Goal: Information Seeking & Learning: Learn about a topic

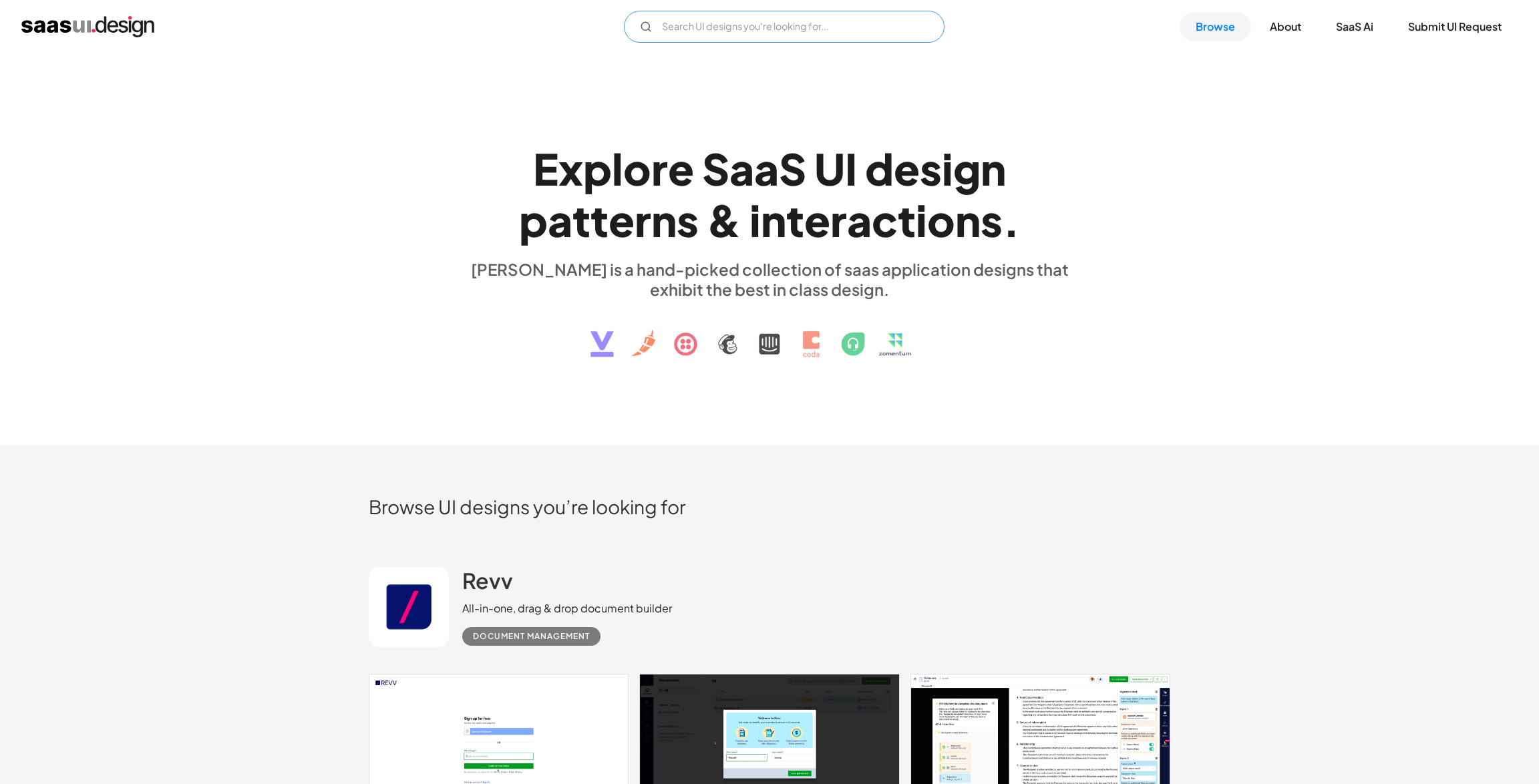
click at [677, 28] on input "Email Form" at bounding box center [784, 27] width 321 height 32
click at [642, 27] on icon "Email Form" at bounding box center [645, 26] width 12 height 12
click at [703, 27] on input "tabs" at bounding box center [784, 27] width 321 height 32
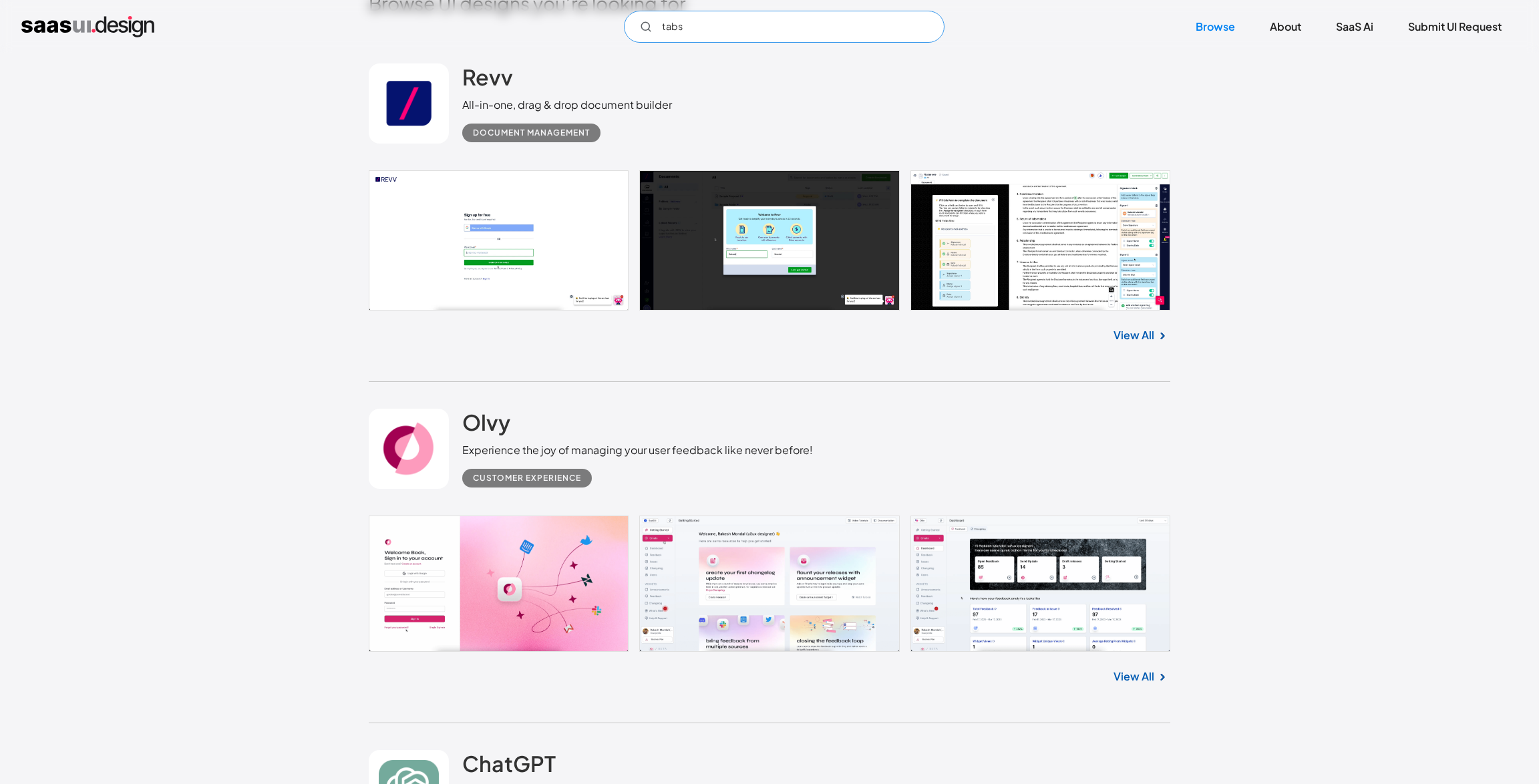
scroll to position [792, 0]
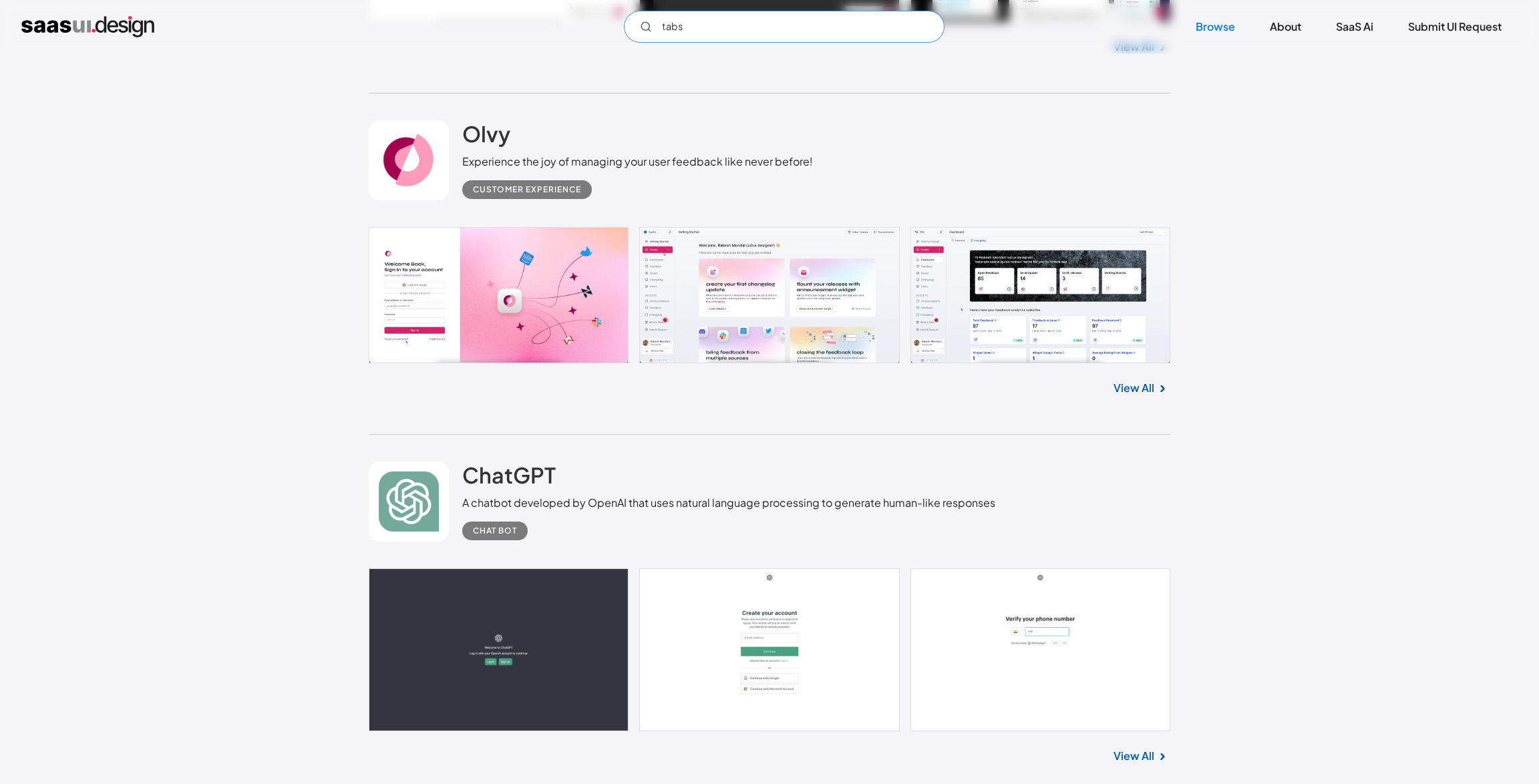
type input "tabs"
click at [970, 334] on link at bounding box center [770, 295] width 802 height 136
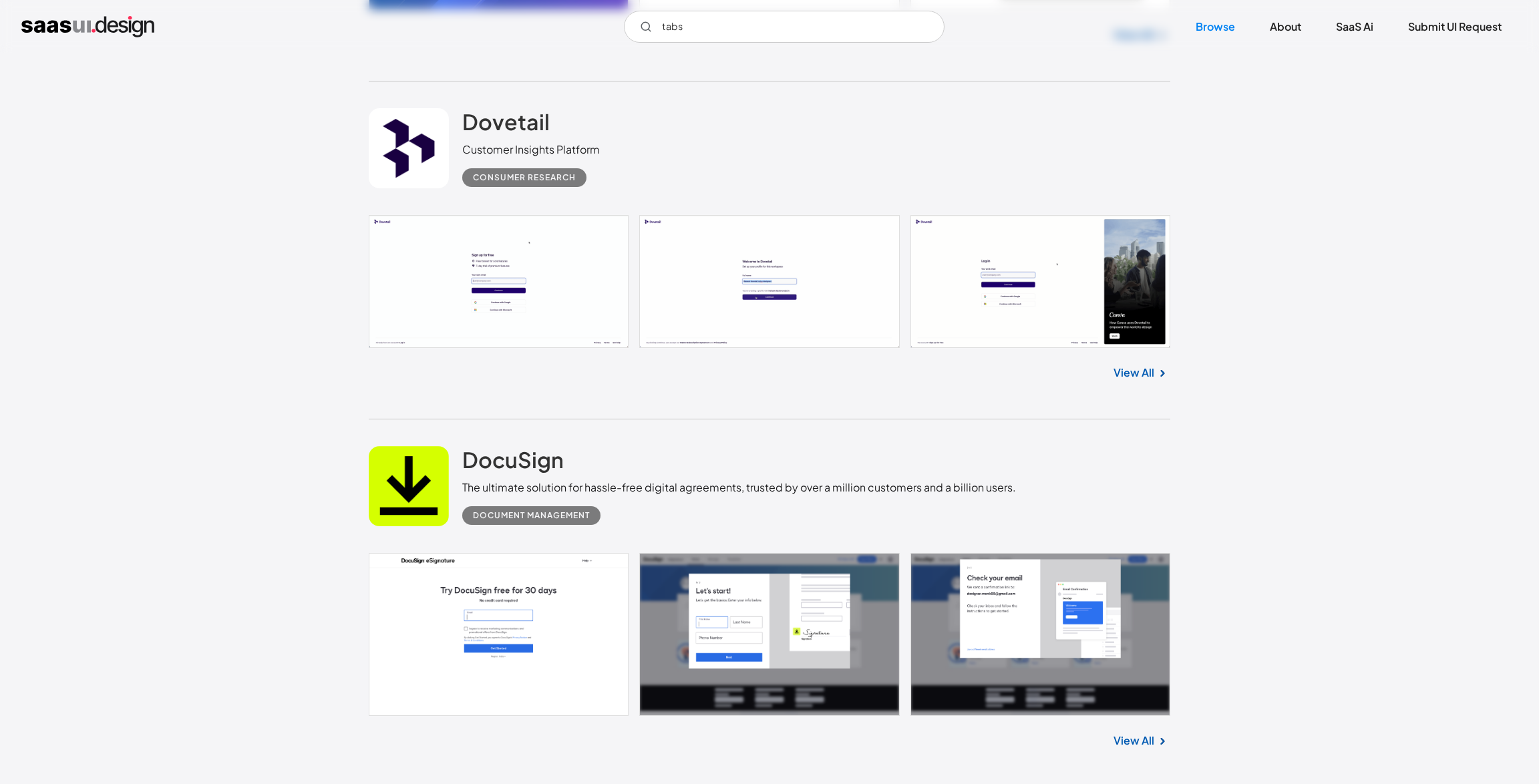
scroll to position [11753, 0]
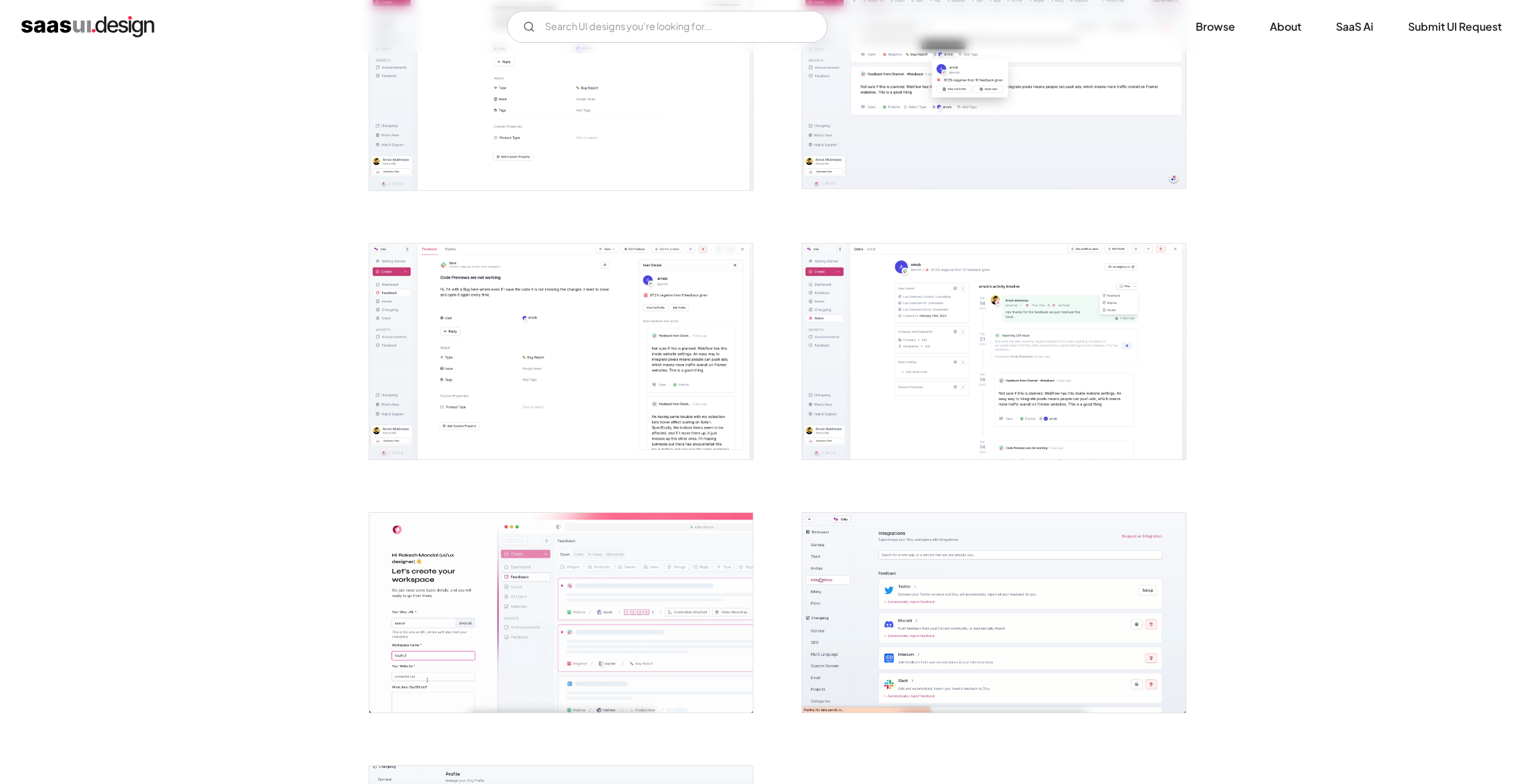
scroll to position [3238, 0]
